Goal: Task Accomplishment & Management: Manage account settings

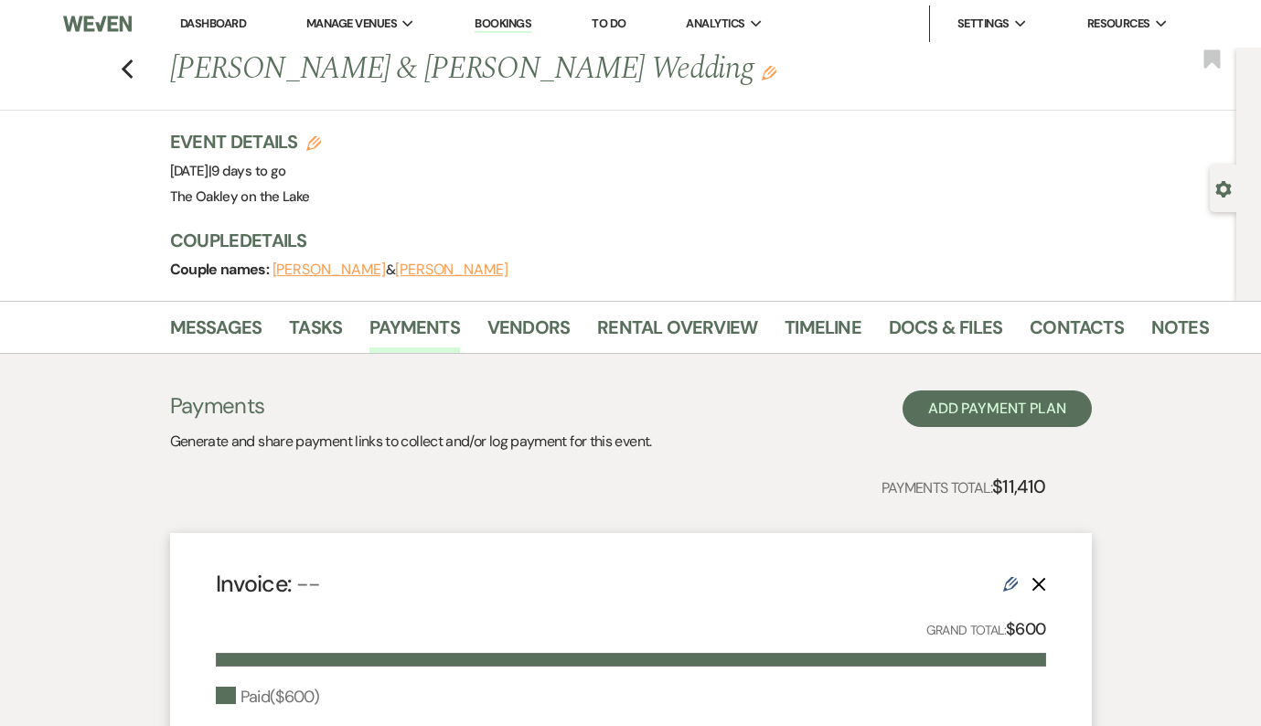
click at [223, 22] on link "Dashboard" at bounding box center [213, 24] width 66 height 16
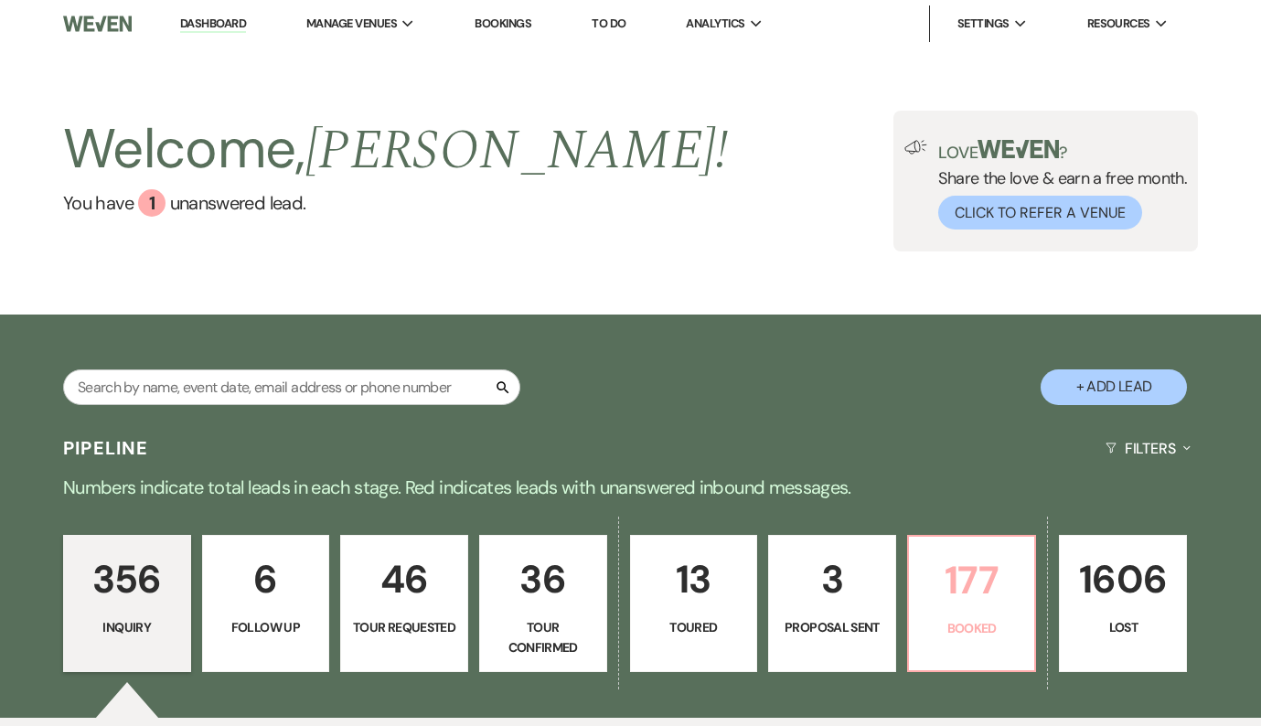
click at [933, 569] on p "177" at bounding box center [972, 579] width 104 height 61
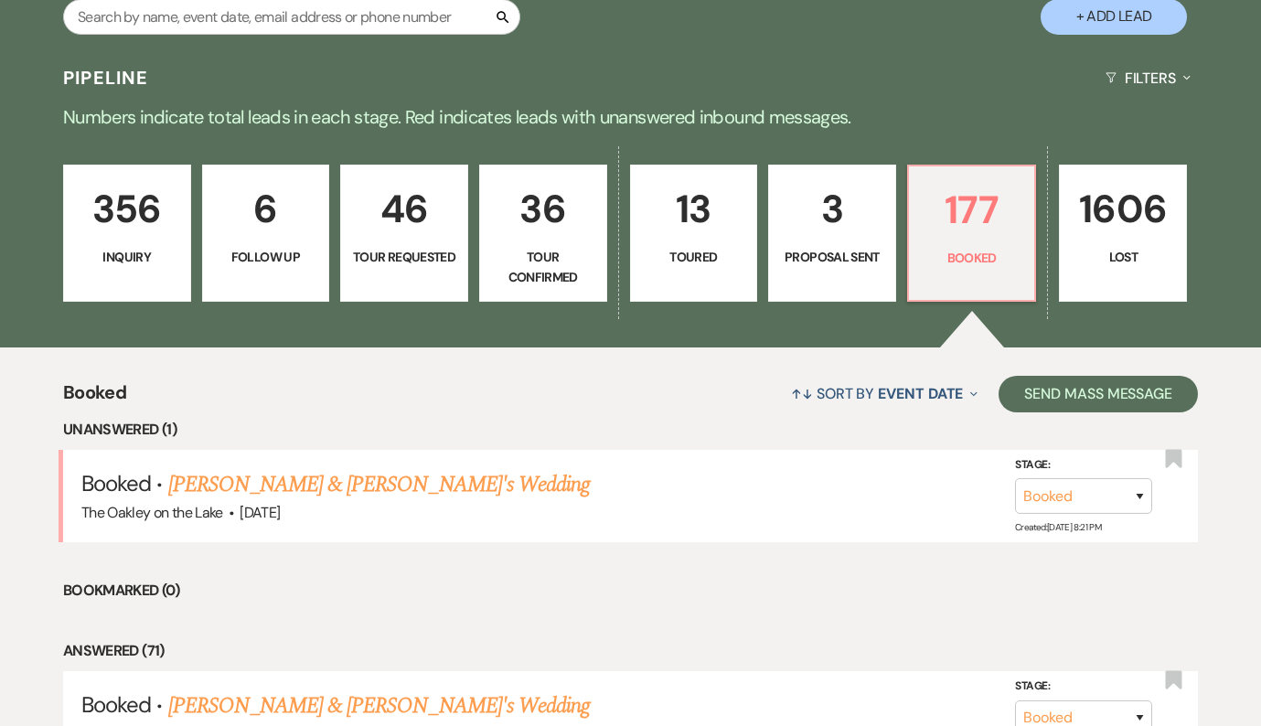
scroll to position [370, 0]
click at [262, 475] on link "[PERSON_NAME] & [PERSON_NAME]'s Wedding" at bounding box center [379, 484] width 422 height 33
